Goal: Task Accomplishment & Management: Use online tool/utility

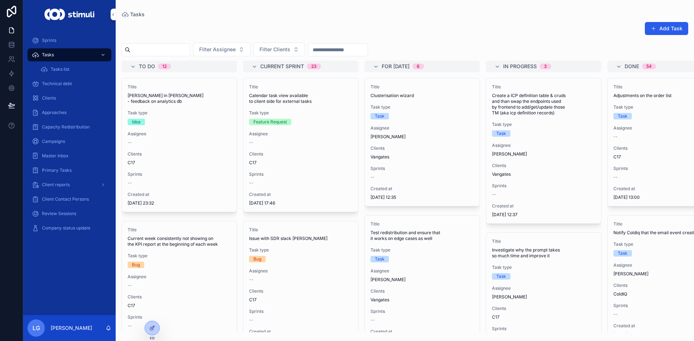
drag, startPoint x: 52, startPoint y: 157, endPoint x: 52, endPoint y: 163, distance: 5.8
click at [52, 157] on span "Master Inbox" at bounding box center [55, 156] width 27 height 6
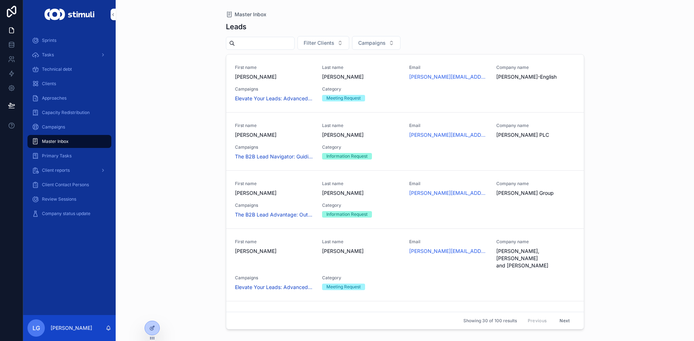
click at [56, 154] on span "Primary Tasks" at bounding box center [57, 156] width 30 height 6
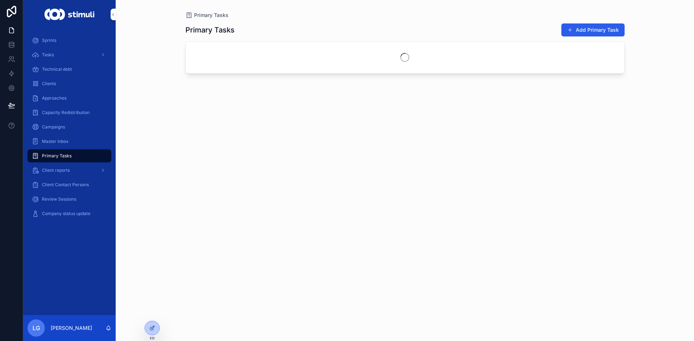
click at [52, 138] on div "Master Inbox" at bounding box center [69, 142] width 75 height 12
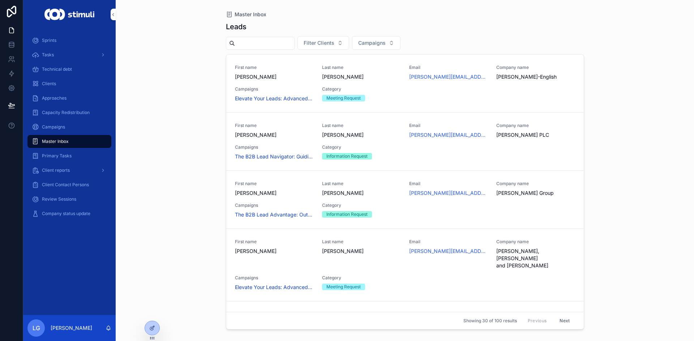
click at [53, 186] on span "Client Contact Persons" at bounding box center [65, 185] width 47 height 6
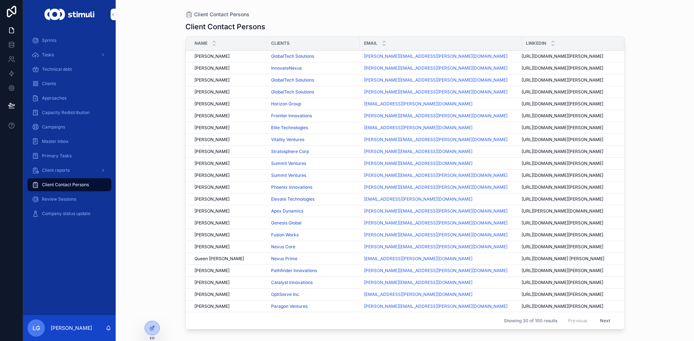
click at [55, 198] on span "Review Sessions" at bounding box center [59, 200] width 34 height 6
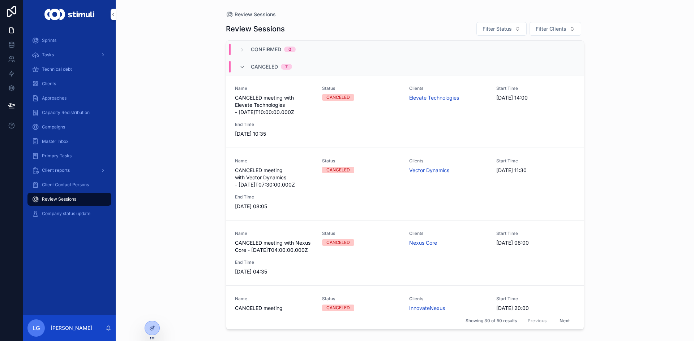
click at [238, 69] on div "CANCELED 7" at bounding box center [266, 67] width 70 height 12
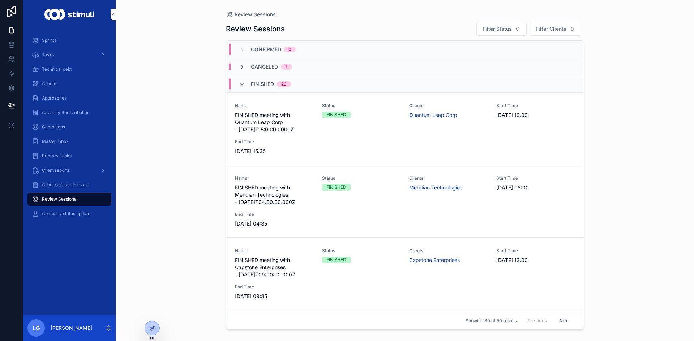
click at [275, 125] on span "FINISHED meeting with Quantum Leap Corp - [DATE]T15:00:00.000Z" at bounding box center [274, 123] width 78 height 22
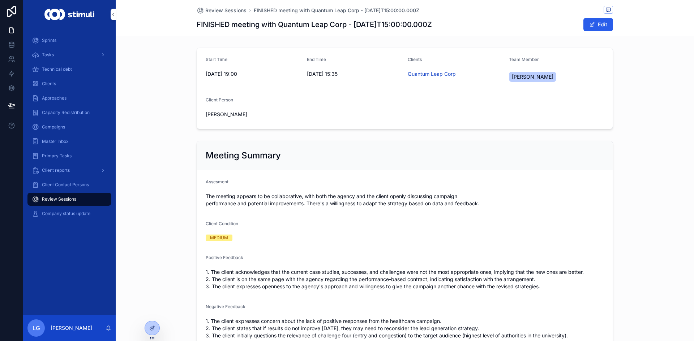
click at [68, 70] on span "Technical debt" at bounding box center [57, 69] width 30 height 6
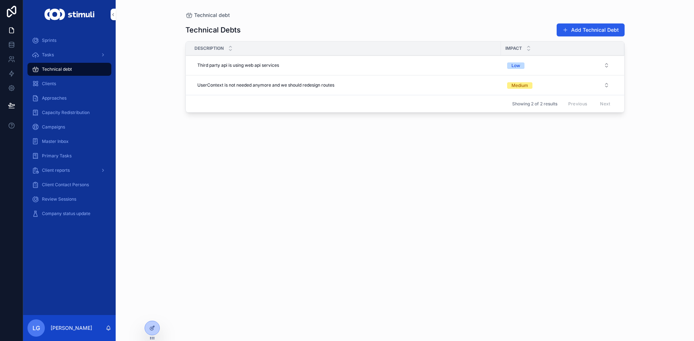
click at [61, 82] on div "Clients" at bounding box center [69, 84] width 75 height 12
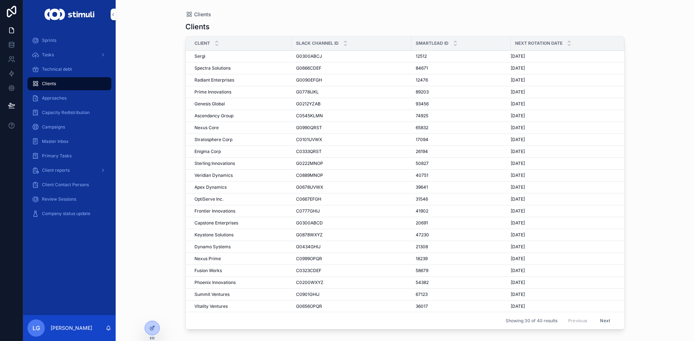
click at [198, 57] on span "Sergi" at bounding box center [199, 56] width 11 height 6
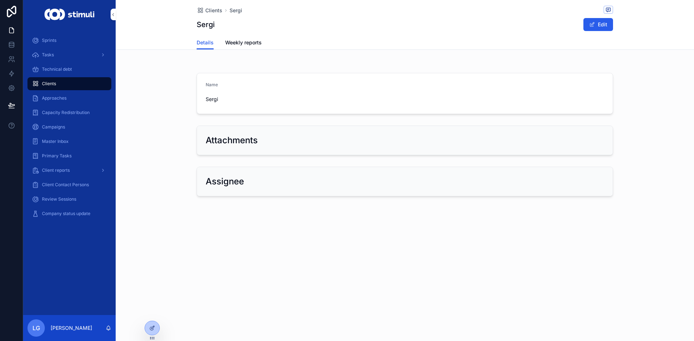
click at [244, 45] on span "Weekly reports" at bounding box center [243, 42] width 36 height 7
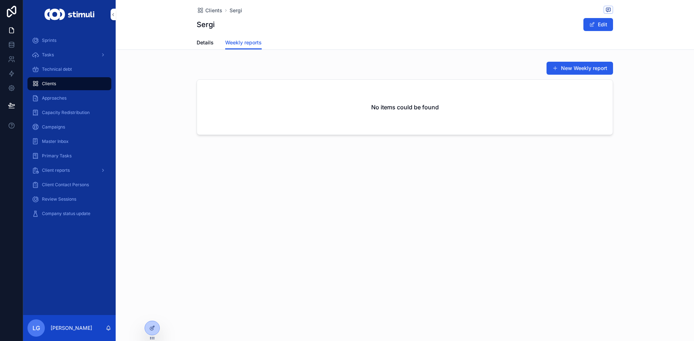
click at [203, 43] on span "Details" at bounding box center [205, 42] width 17 height 7
drag, startPoint x: 244, startPoint y: 128, endPoint x: 242, endPoint y: 120, distance: 8.9
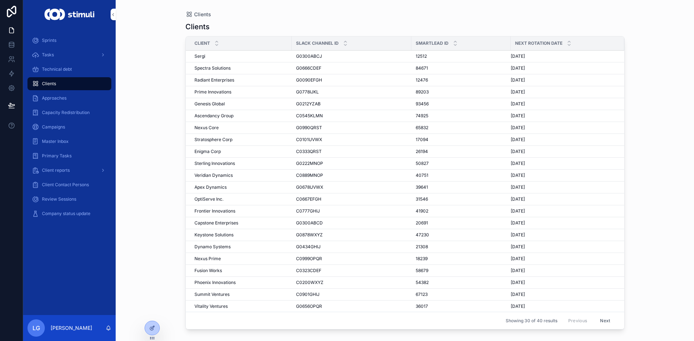
click at [246, 139] on div "Stratosphere Corp Stratosphere Corp" at bounding box center [240, 140] width 93 height 6
click at [59, 114] on span "Capacity Redistribution" at bounding box center [66, 113] width 48 height 6
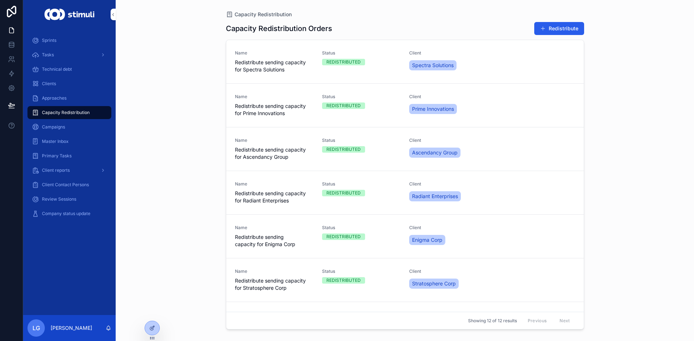
click at [548, 25] on button "Redistribute" at bounding box center [559, 28] width 50 height 13
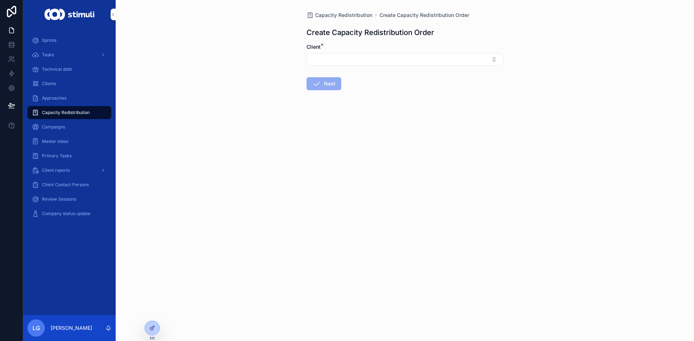
click at [375, 60] on button "Select Button" at bounding box center [404, 59] width 197 height 12
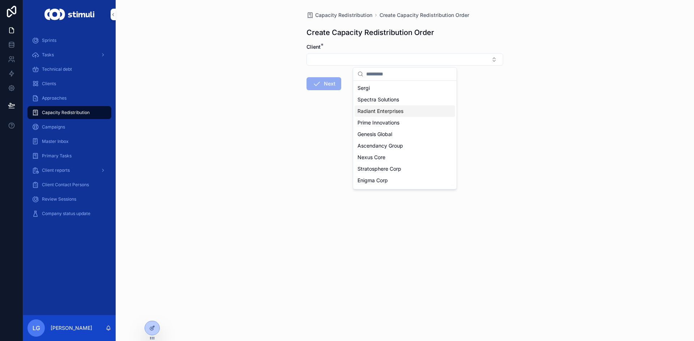
click at [393, 112] on span "Radiant Enterprises" at bounding box center [380, 111] width 46 height 7
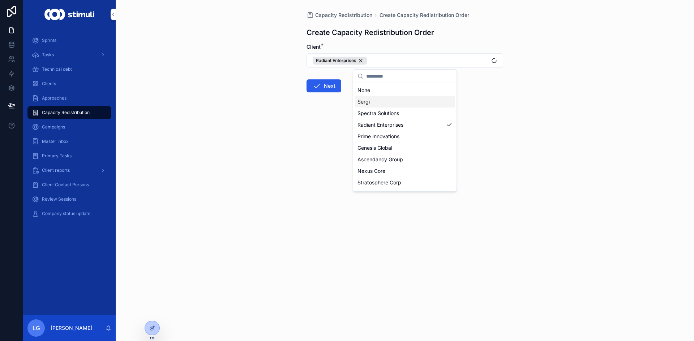
click at [326, 83] on button "Next" at bounding box center [323, 85] width 35 height 13
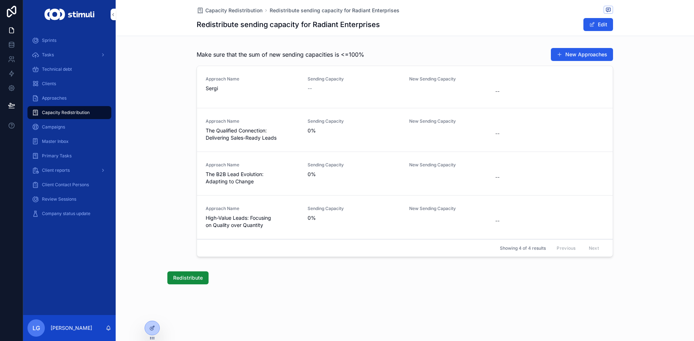
click at [466, 92] on div "--" at bounding box center [455, 91] width 93 height 13
type input "****"
click at [583, 96] on button "scrollable content" at bounding box center [583, 100] width 9 height 9
click at [191, 272] on div "Redistribute" at bounding box center [188, 278] width 145 height 19
click at [191, 272] on button "Redistribute" at bounding box center [187, 278] width 41 height 13
